Goal: Book appointment/travel/reservation

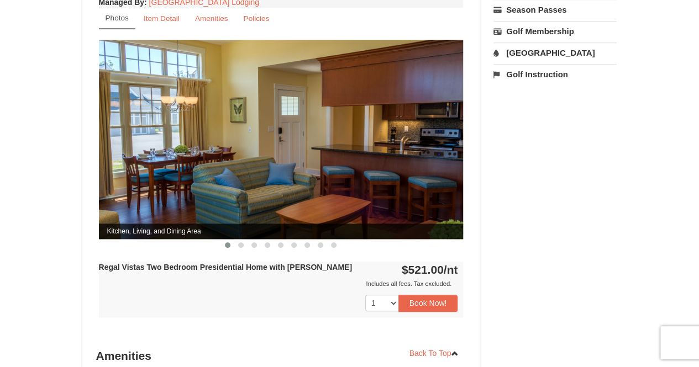
scroll to position [433, 0]
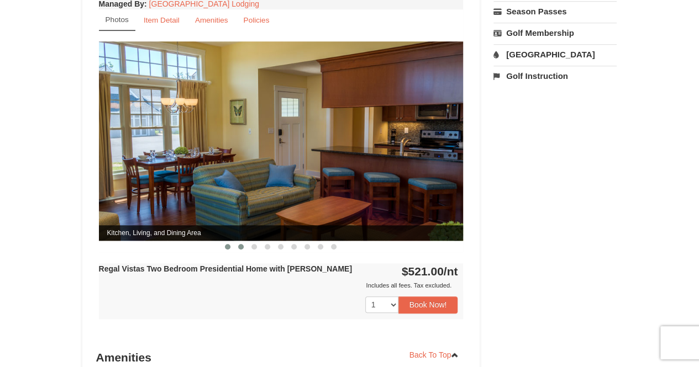
click at [243, 244] on span at bounding box center [241, 247] width 6 height 6
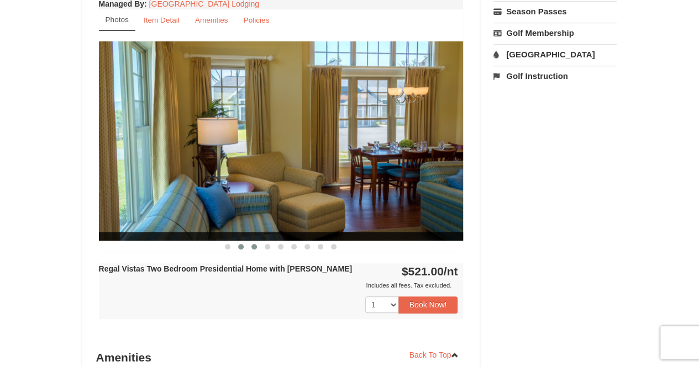
click at [256, 244] on span at bounding box center [254, 247] width 6 height 6
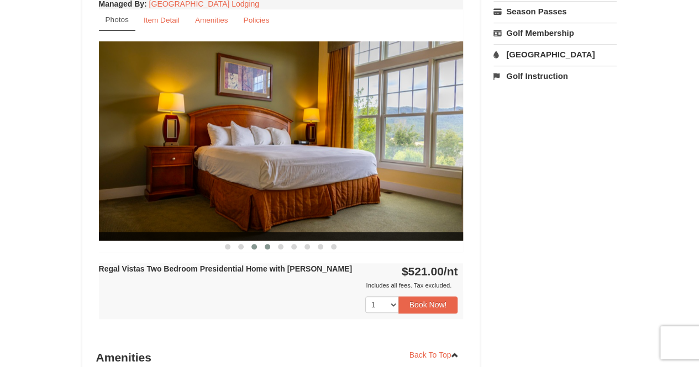
click at [267, 244] on span at bounding box center [268, 247] width 6 height 6
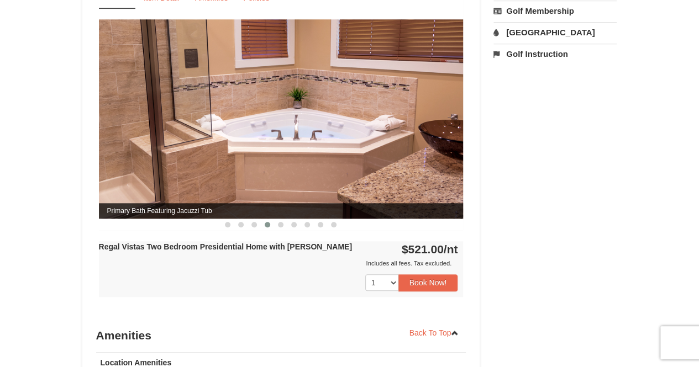
scroll to position [450, 0]
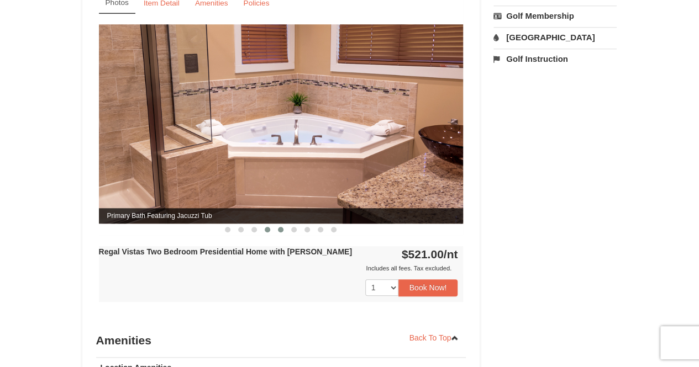
click at [280, 227] on span at bounding box center [281, 230] width 6 height 6
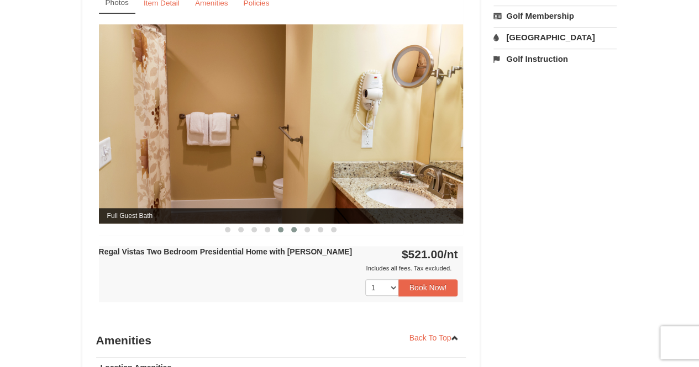
click at [292, 227] on span at bounding box center [294, 230] width 6 height 6
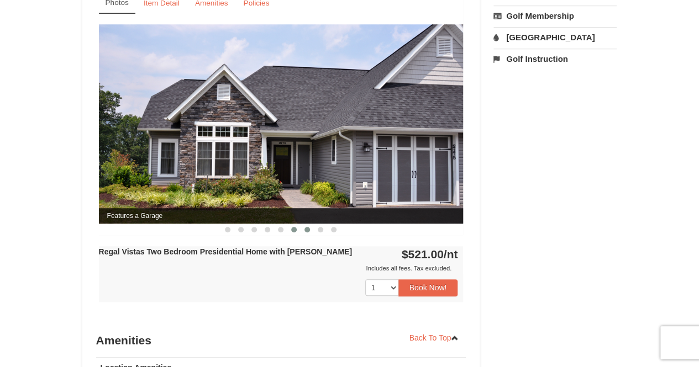
click at [305, 227] on span at bounding box center [307, 230] width 6 height 6
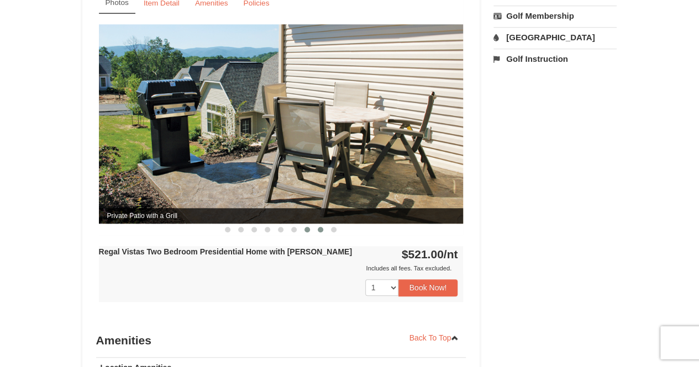
click at [323, 224] on button at bounding box center [320, 229] width 13 height 11
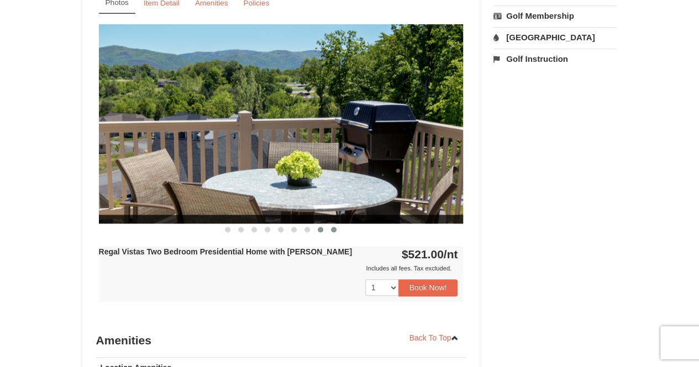
click at [334, 227] on span at bounding box center [334, 230] width 6 height 6
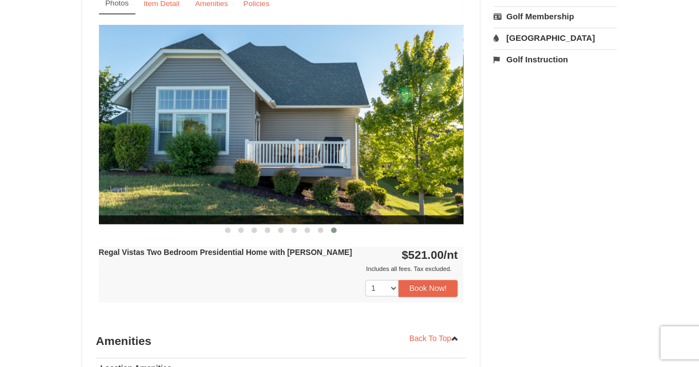
scroll to position [453, 0]
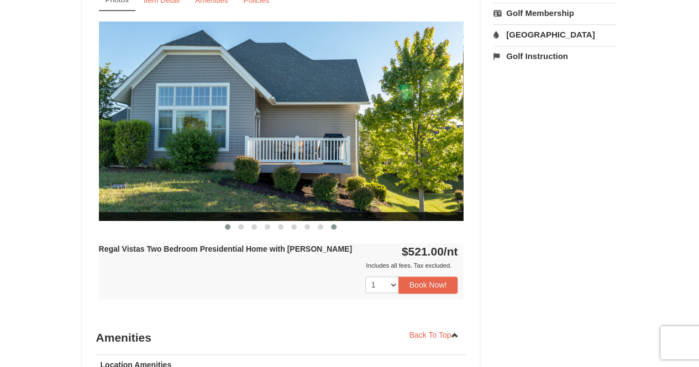
click at [232, 222] on button at bounding box center [227, 227] width 13 height 11
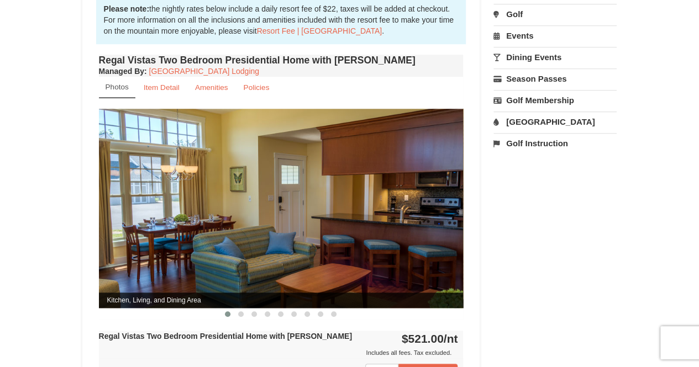
scroll to position [410, 0]
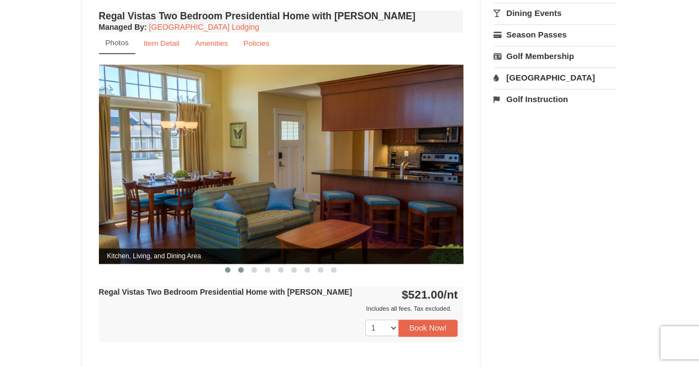
click at [245, 265] on button at bounding box center [240, 270] width 13 height 11
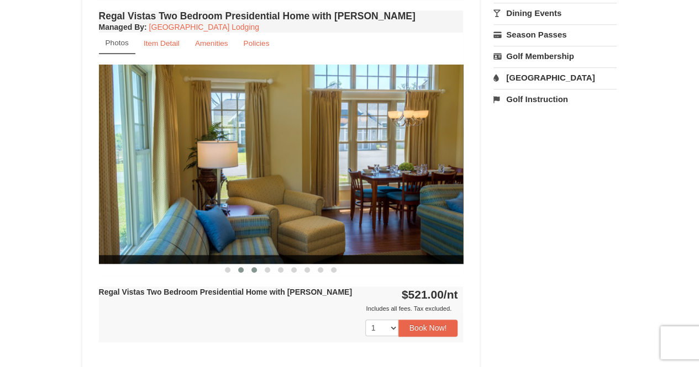
click at [254, 267] on span at bounding box center [254, 270] width 6 height 6
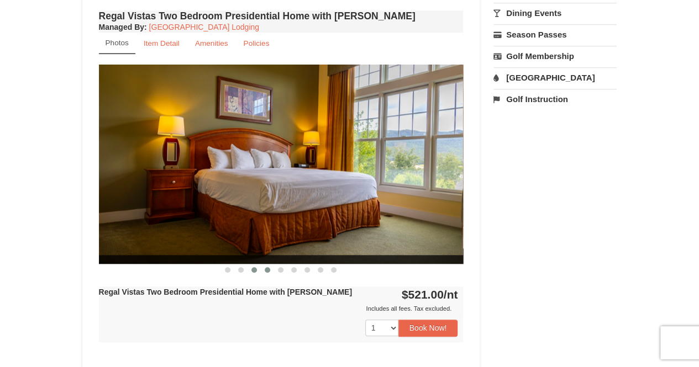
click at [266, 265] on button at bounding box center [267, 270] width 13 height 11
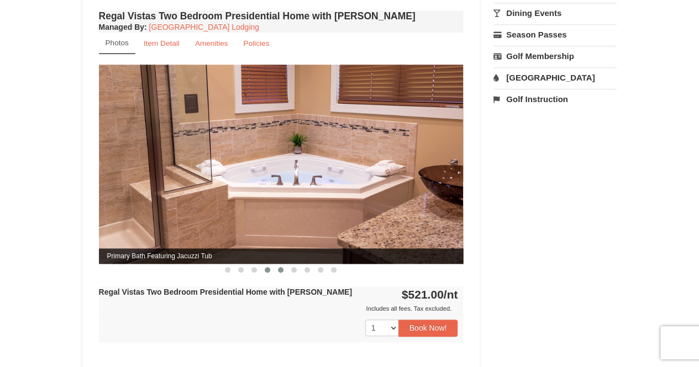
click at [275, 265] on button at bounding box center [280, 270] width 13 height 11
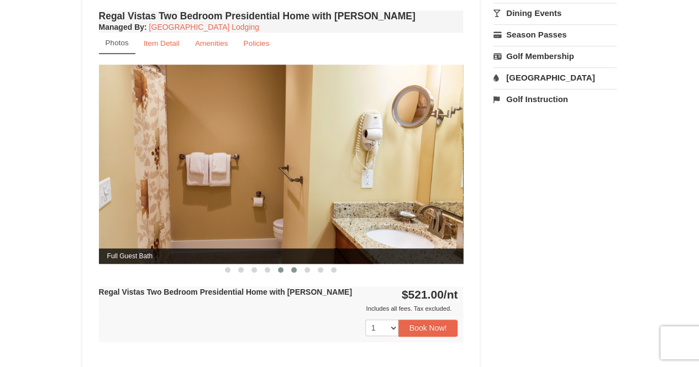
click at [292, 265] on button at bounding box center [293, 270] width 13 height 11
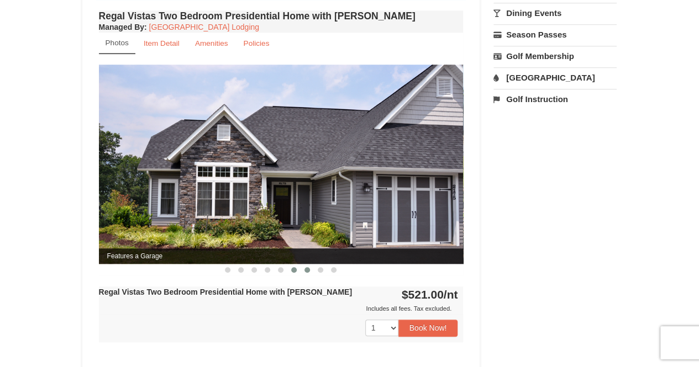
click at [304, 265] on button at bounding box center [307, 270] width 13 height 11
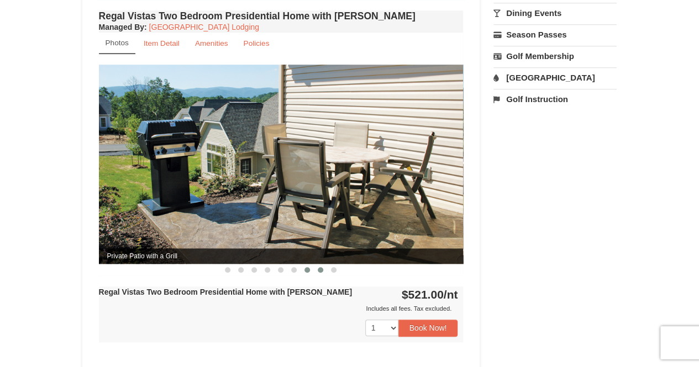
click at [320, 267] on span at bounding box center [321, 270] width 6 height 6
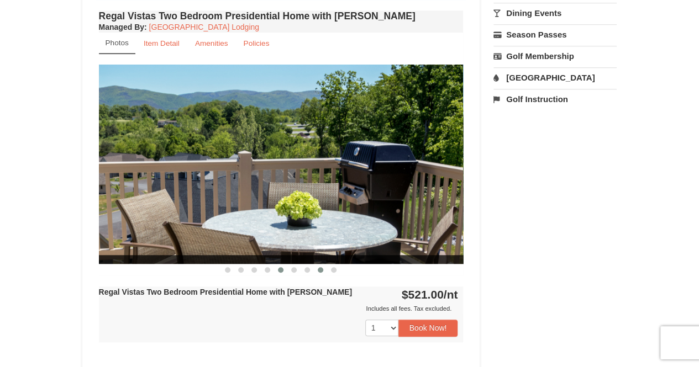
click at [282, 265] on button at bounding box center [280, 270] width 13 height 11
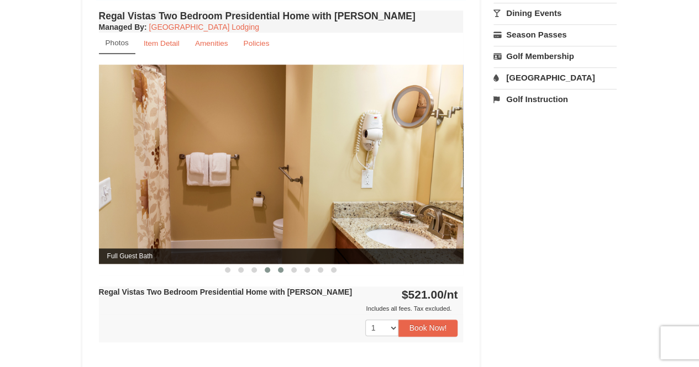
click at [270, 267] on span at bounding box center [268, 270] width 6 height 6
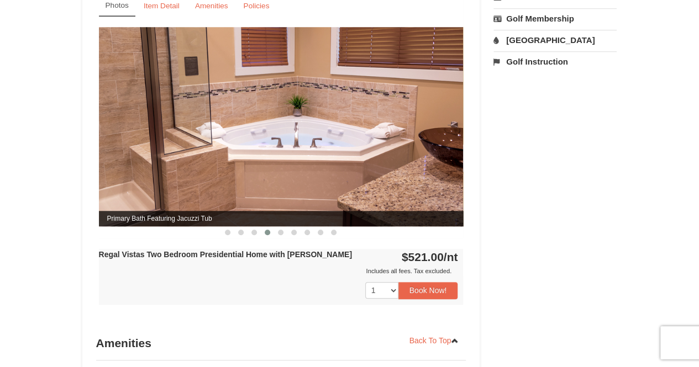
scroll to position [450, 0]
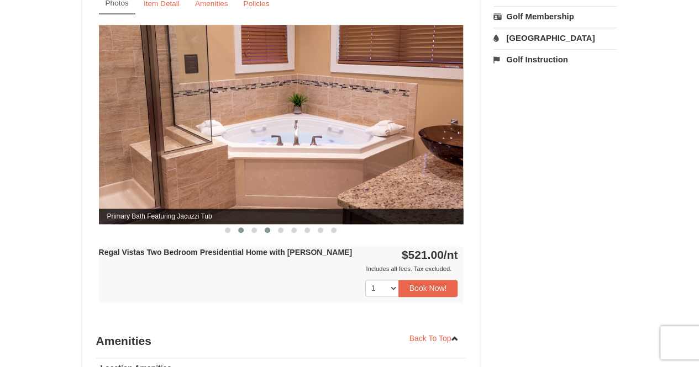
click at [242, 228] on span at bounding box center [241, 231] width 6 height 6
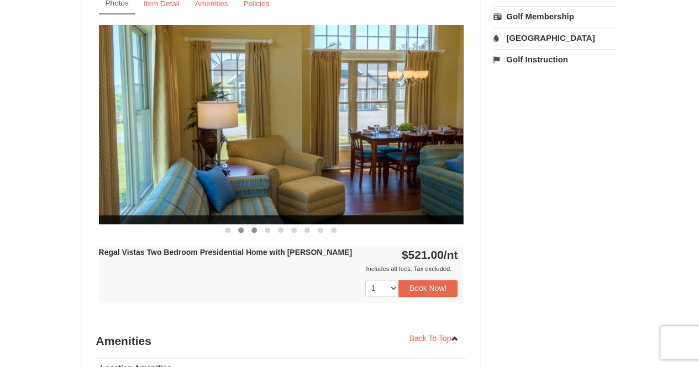
click at [254, 228] on span at bounding box center [254, 231] width 6 height 6
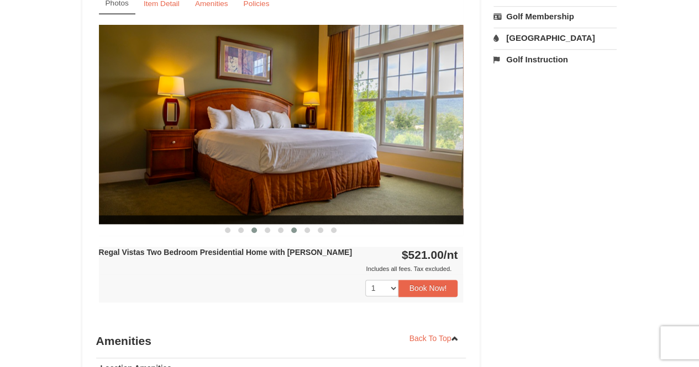
click at [292, 228] on span at bounding box center [294, 231] width 6 height 6
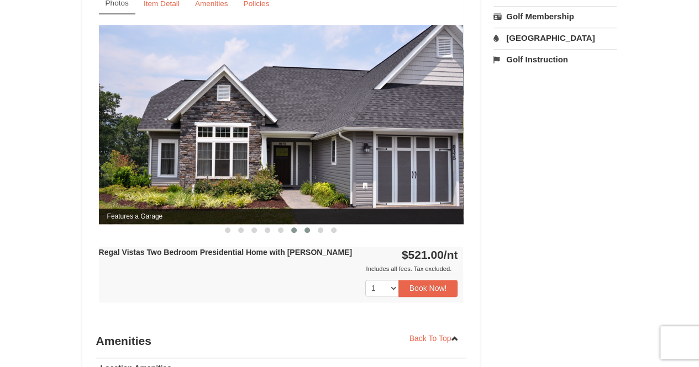
click at [308, 228] on span at bounding box center [307, 231] width 6 height 6
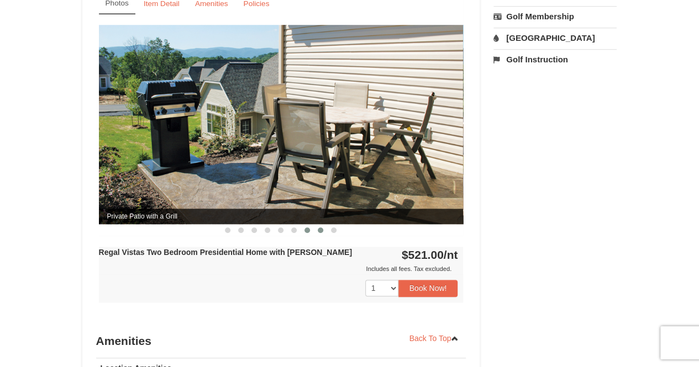
click at [324, 225] on button at bounding box center [320, 230] width 13 height 11
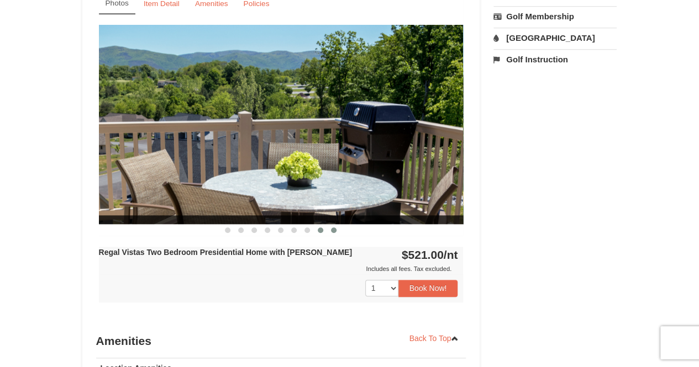
click at [331, 225] on button at bounding box center [333, 230] width 13 height 11
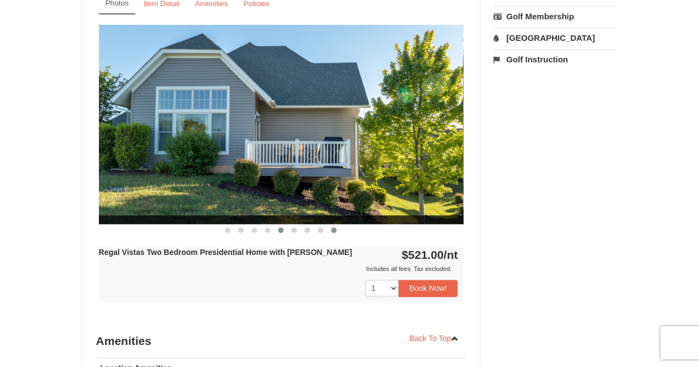
click at [281, 228] on span at bounding box center [281, 231] width 6 height 6
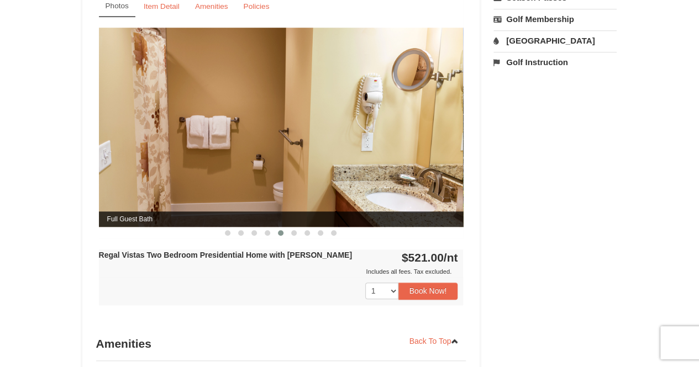
scroll to position [440, 0]
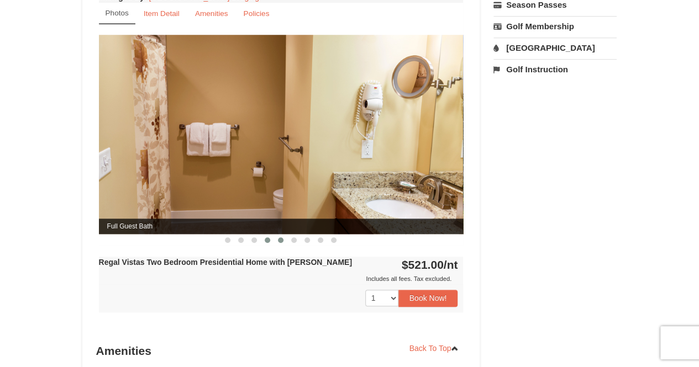
click at [270, 235] on button at bounding box center [267, 240] width 13 height 11
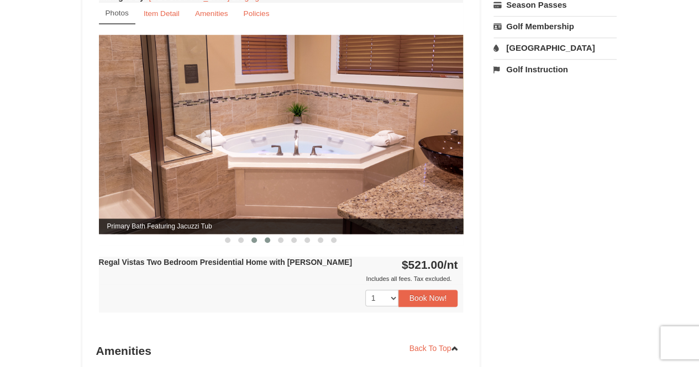
click at [255, 238] on span at bounding box center [254, 241] width 6 height 6
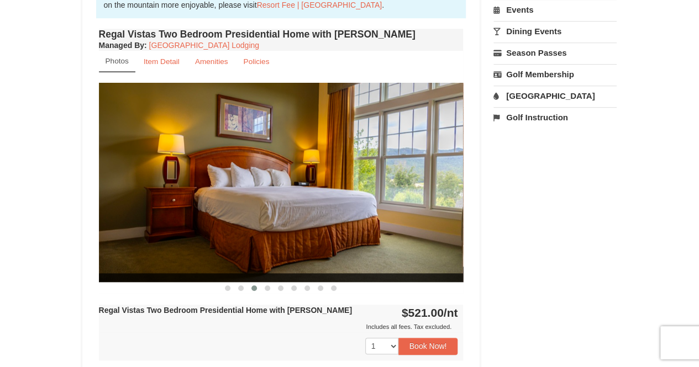
scroll to position [391, 0]
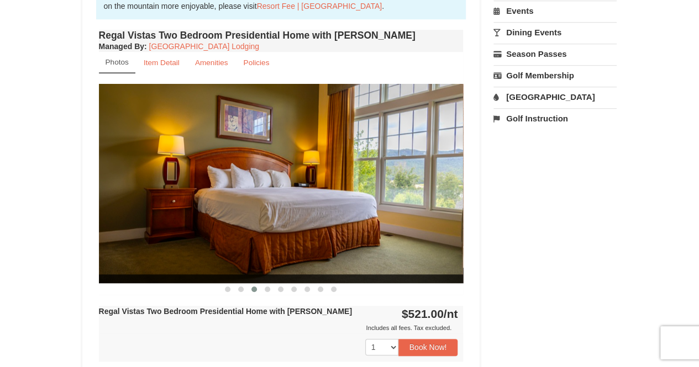
click at [535, 93] on link "[GEOGRAPHIC_DATA]" at bounding box center [554, 97] width 123 height 20
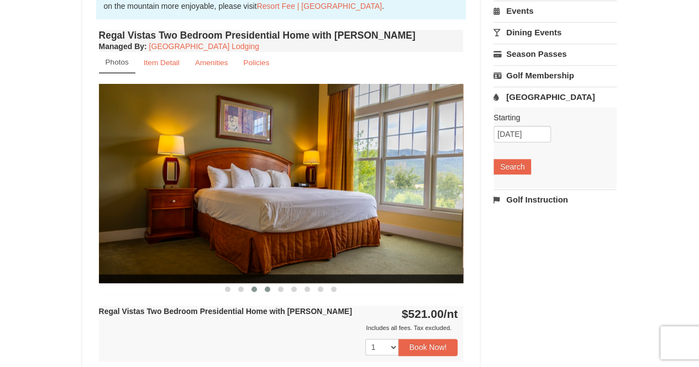
click at [269, 287] on span at bounding box center [268, 290] width 6 height 6
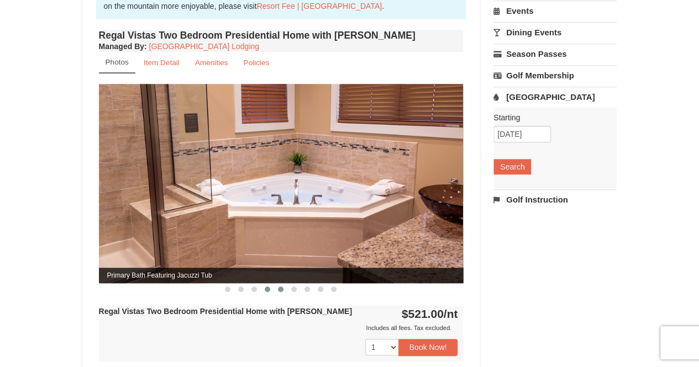
click at [285, 284] on button at bounding box center [280, 289] width 13 height 11
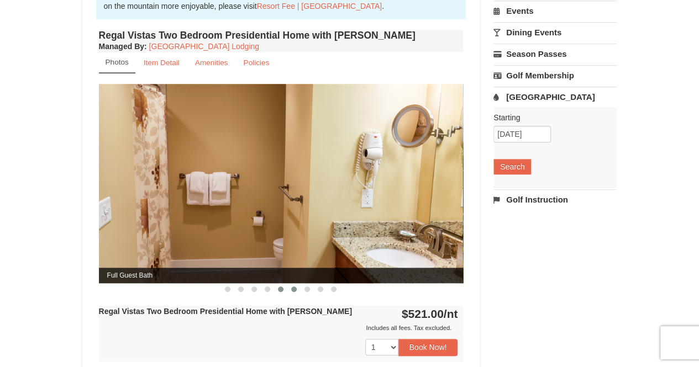
click at [293, 287] on span at bounding box center [294, 290] width 6 height 6
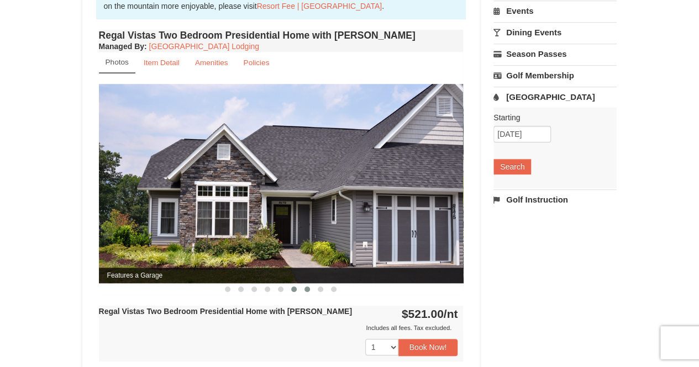
click at [312, 284] on button at bounding box center [307, 289] width 13 height 11
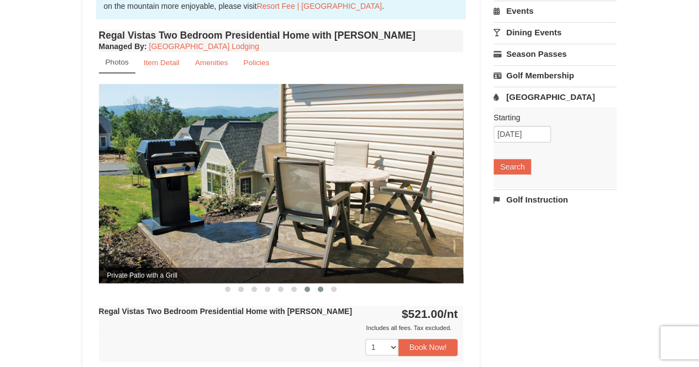
click at [318, 287] on span at bounding box center [321, 290] width 6 height 6
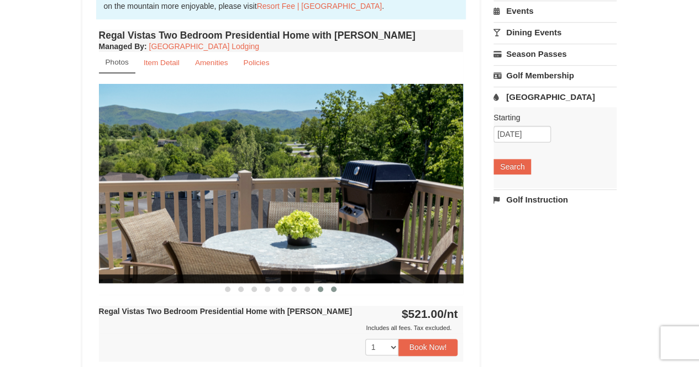
click at [333, 287] on span at bounding box center [334, 290] width 6 height 6
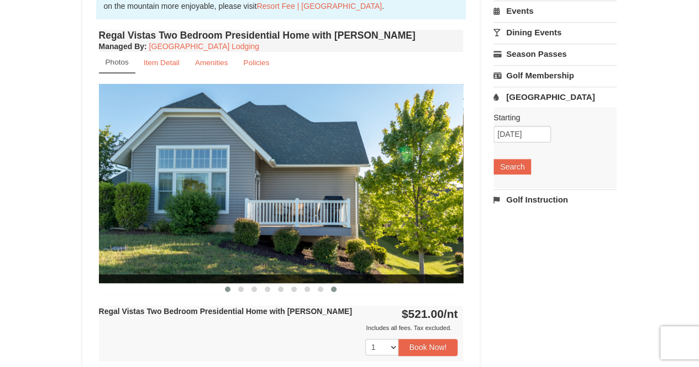
click at [230, 284] on button at bounding box center [227, 289] width 13 height 11
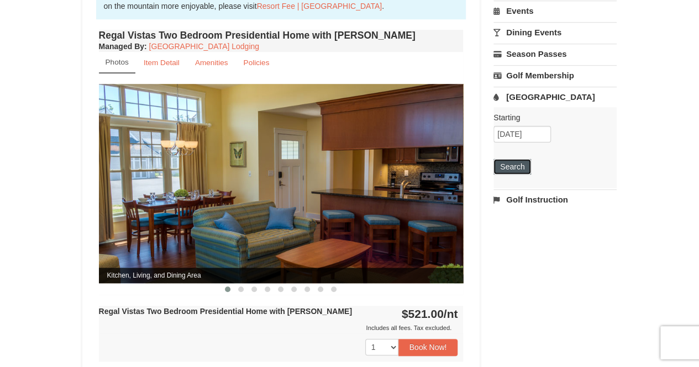
click at [511, 166] on button "Search" at bounding box center [512, 166] width 38 height 15
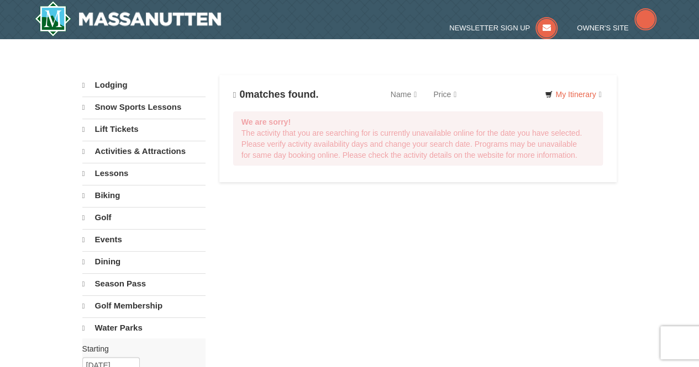
select select "10"
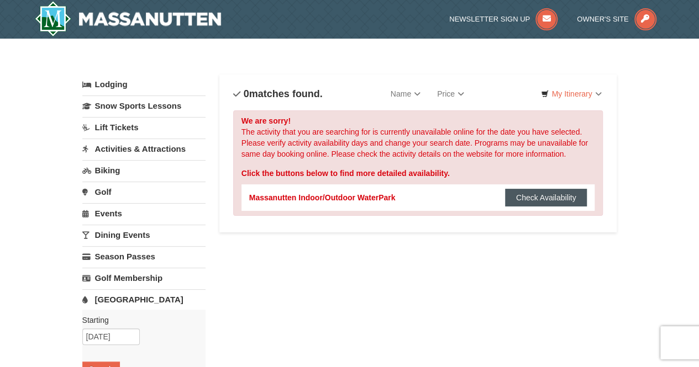
click at [527, 191] on button "Check Availability" at bounding box center [546, 198] width 82 height 18
